Goal: Complete application form

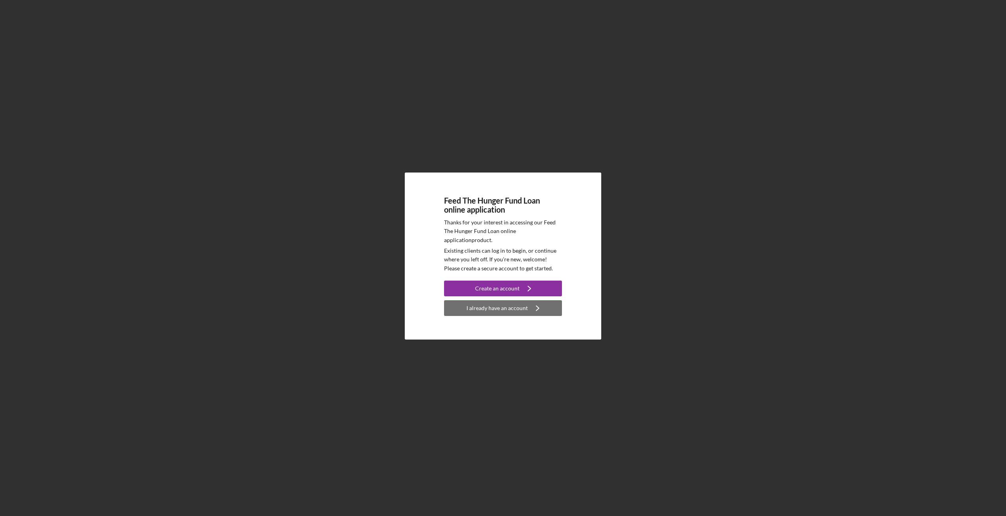
click at [493, 310] on div "I already have an account" at bounding box center [496, 308] width 61 height 16
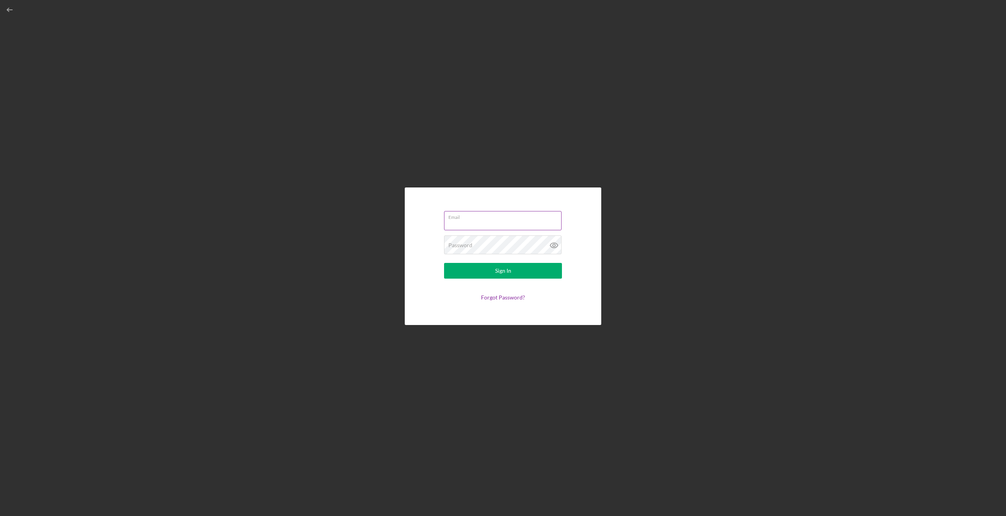
click at [461, 222] on input "Email" at bounding box center [503, 220] width 118 height 19
type input "[EMAIL_ADDRESS][DOMAIN_NAME]"
